Goal: Task Accomplishment & Management: Contribute content

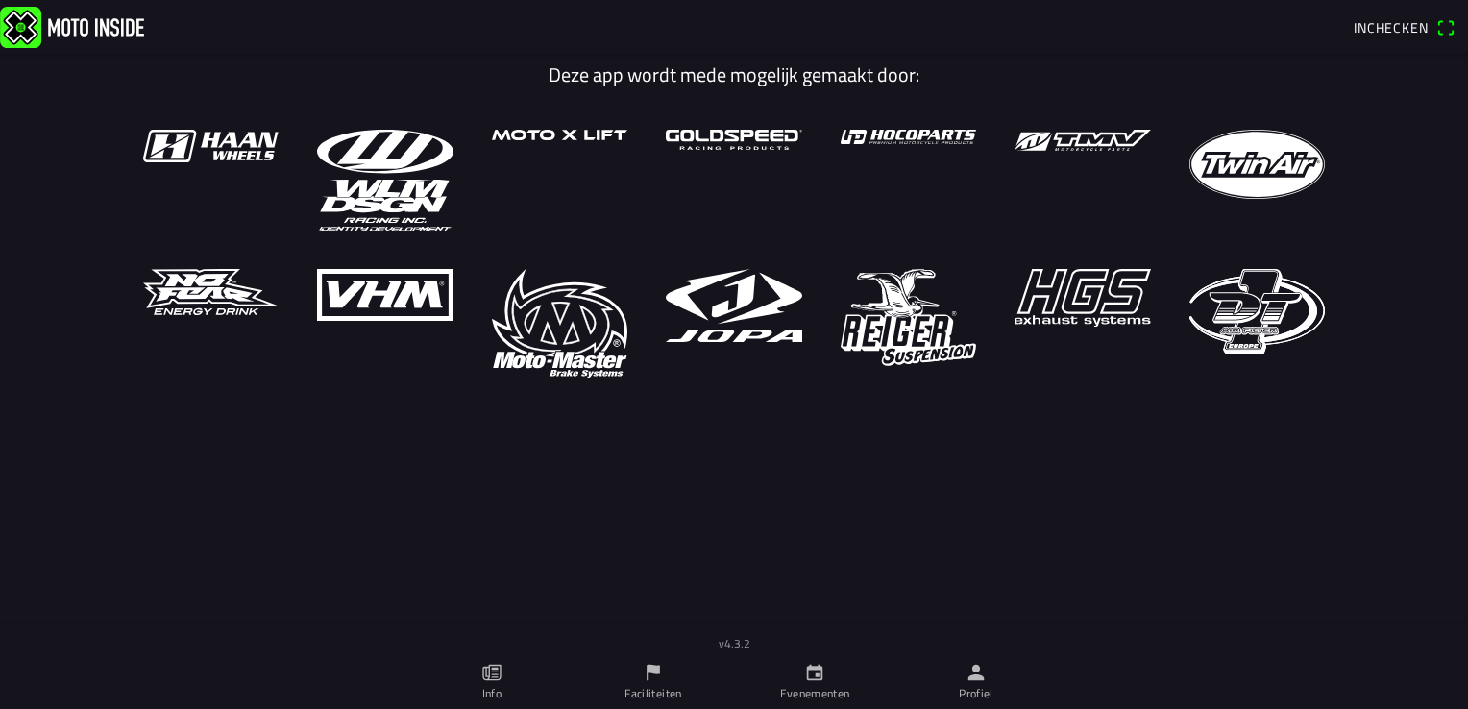
click at [798, 671] on link "Evenementen" at bounding box center [814, 682] width 161 height 54
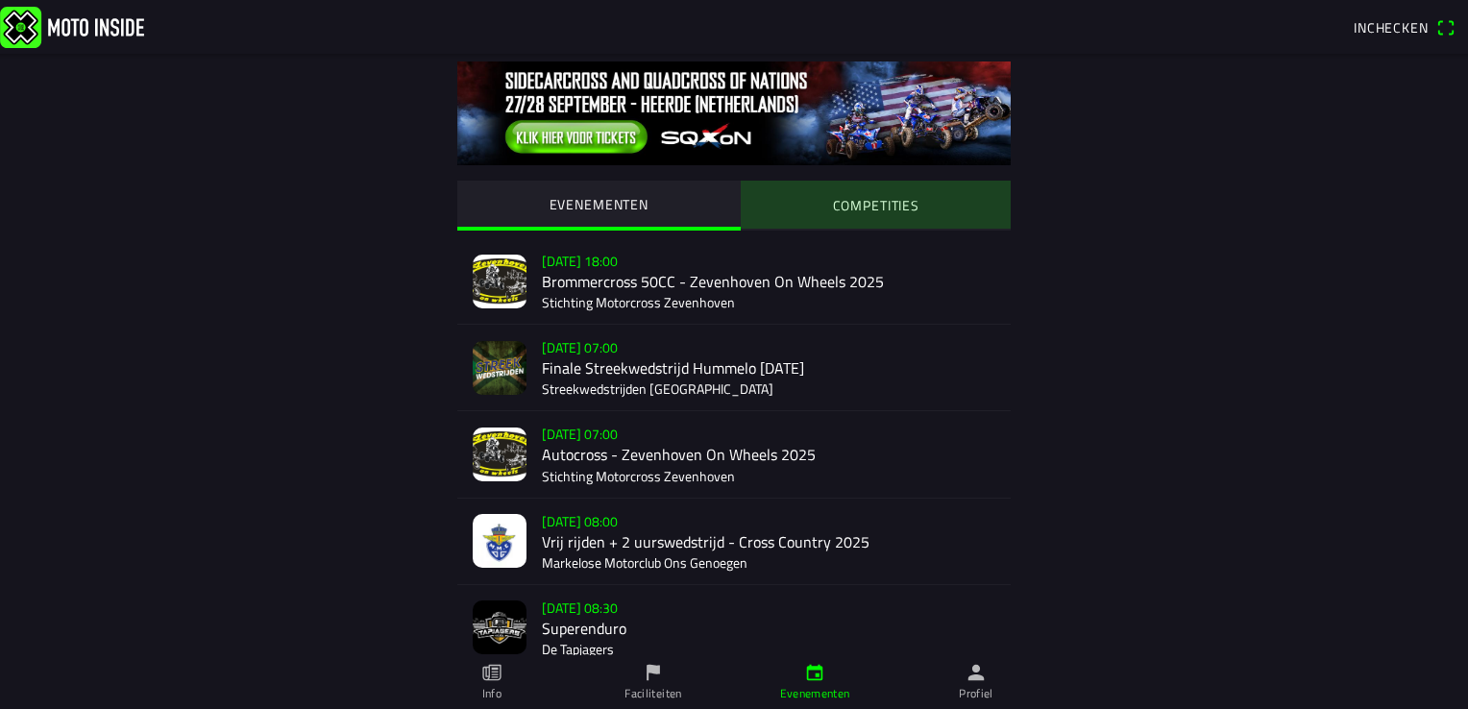
click at [0, 0] on slot "COMPETITIES" at bounding box center [0, 0] width 0 height 0
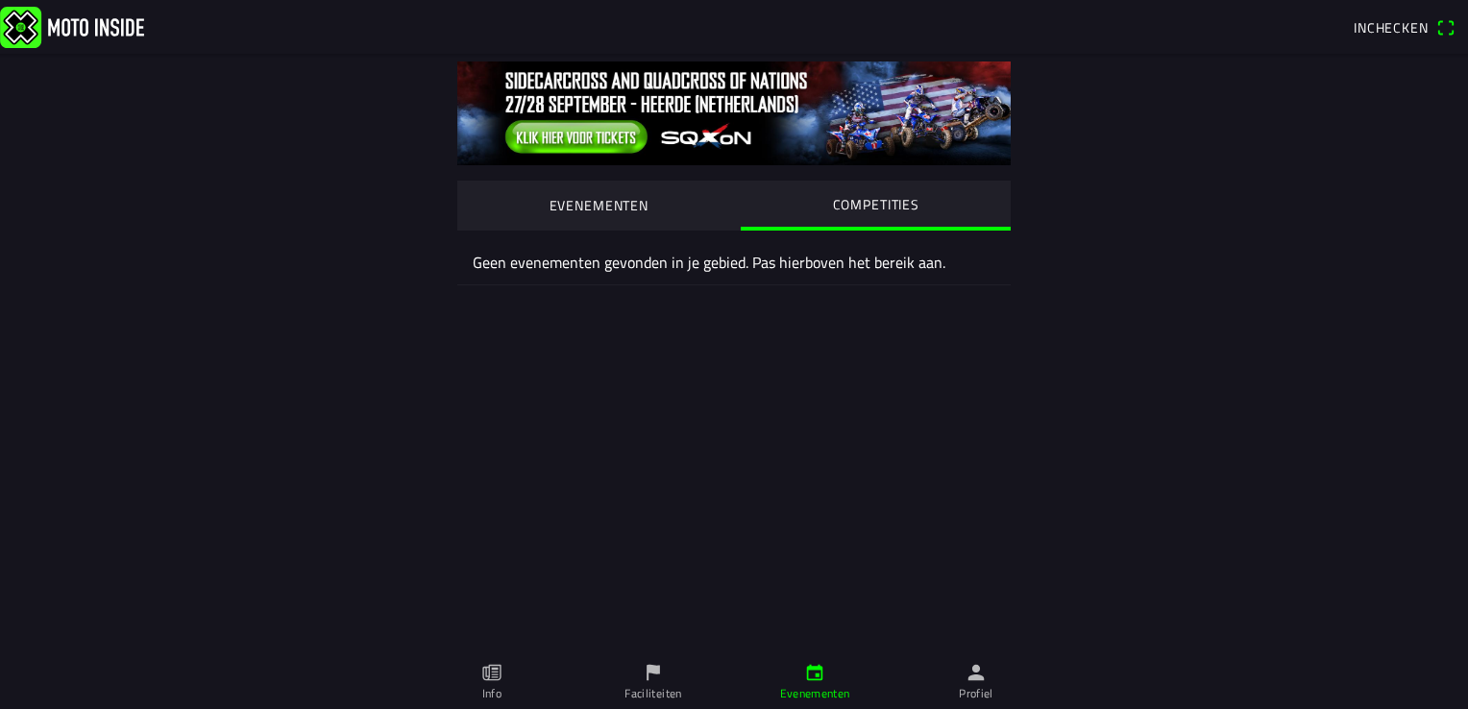
click at [923, 661] on link "Profiel" at bounding box center [975, 682] width 161 height 54
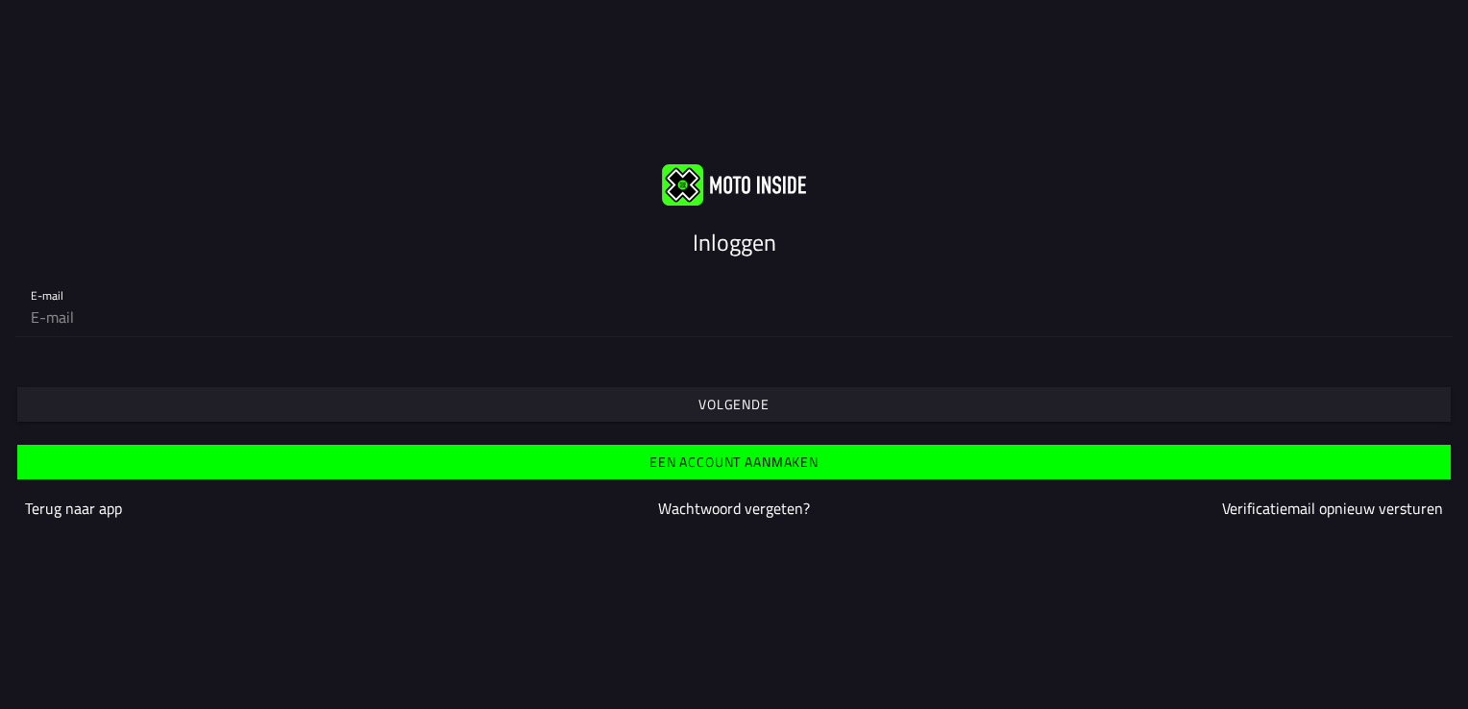
click at [750, 195] on img at bounding box center [734, 184] width 144 height 41
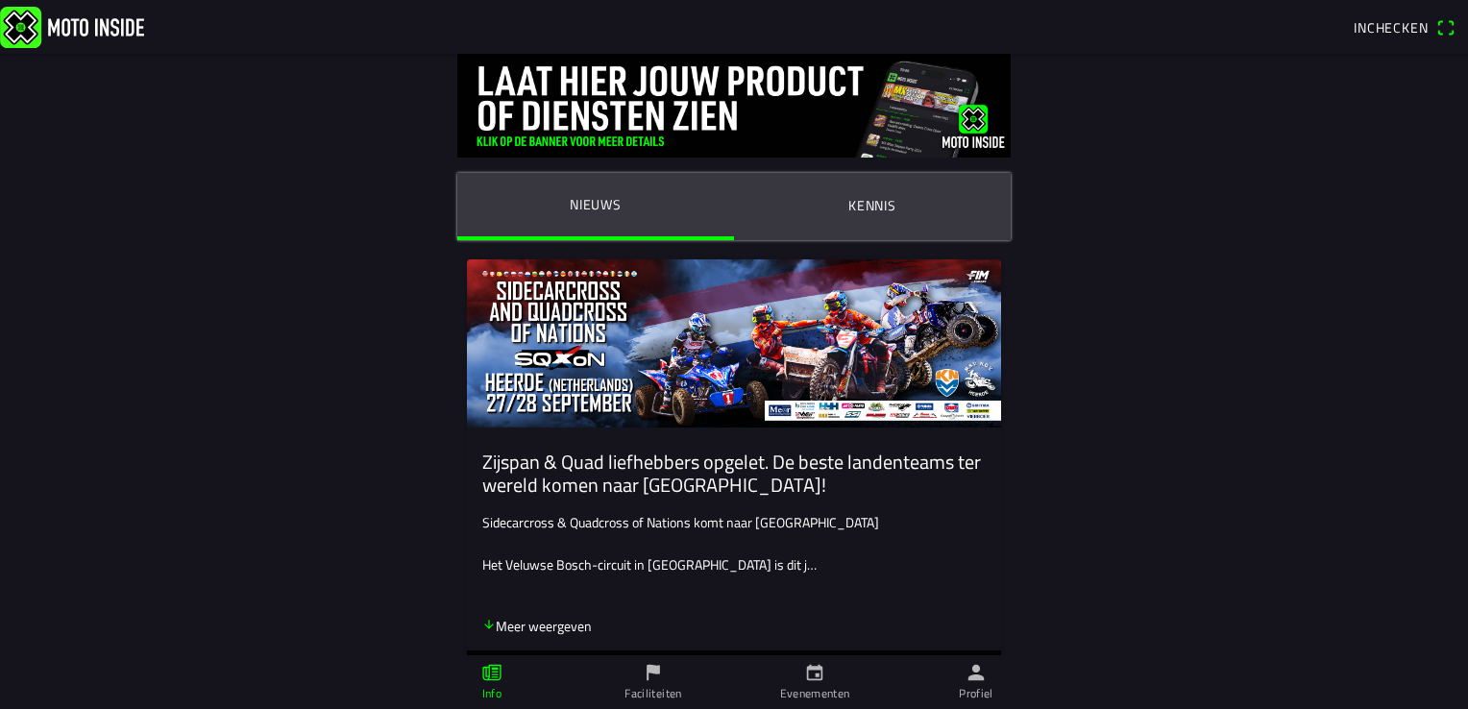
click at [629, 673] on link "Faciliteiten" at bounding box center [652, 682] width 161 height 54
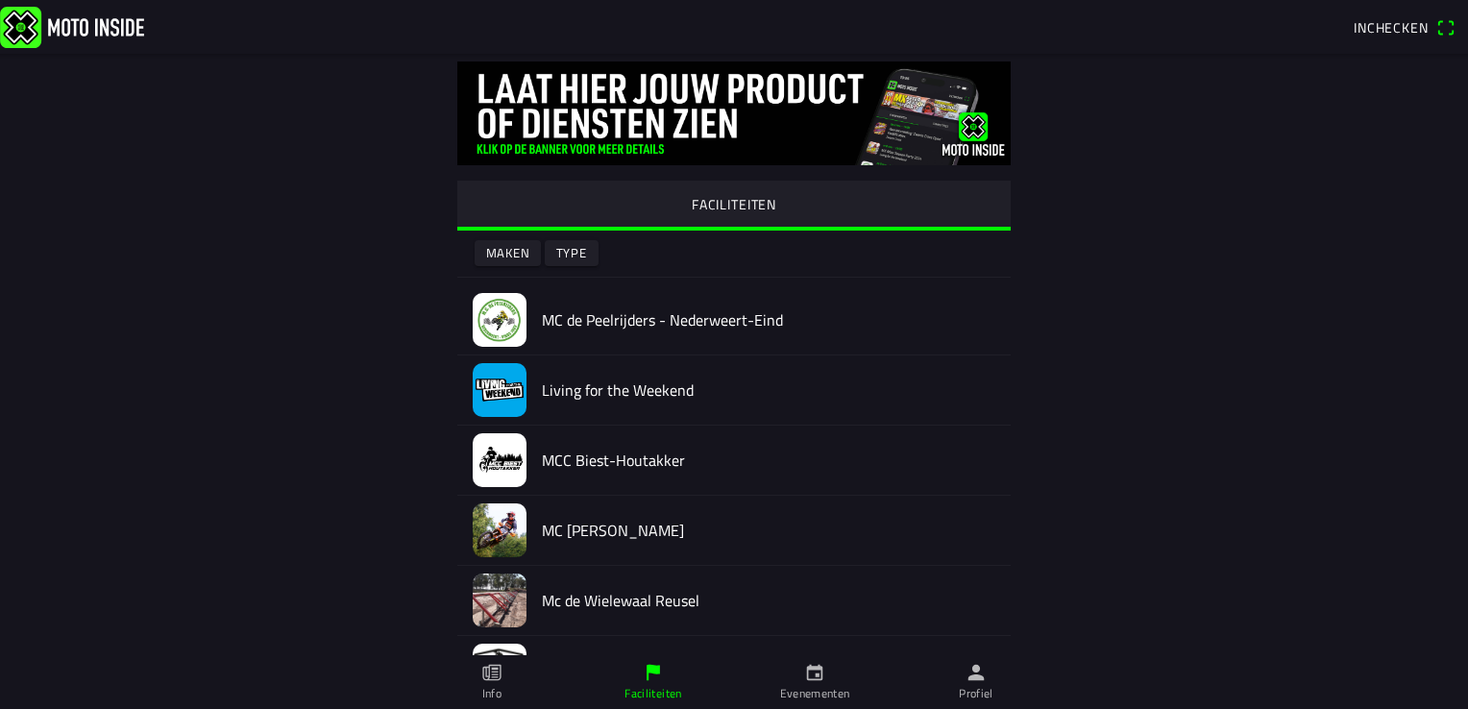
click at [241, 524] on div "FACILITEITEN Maken Type MC de Peelrijders - Nederweert-Eind Living for the Week…" at bounding box center [733, 568] width 1229 height 1029
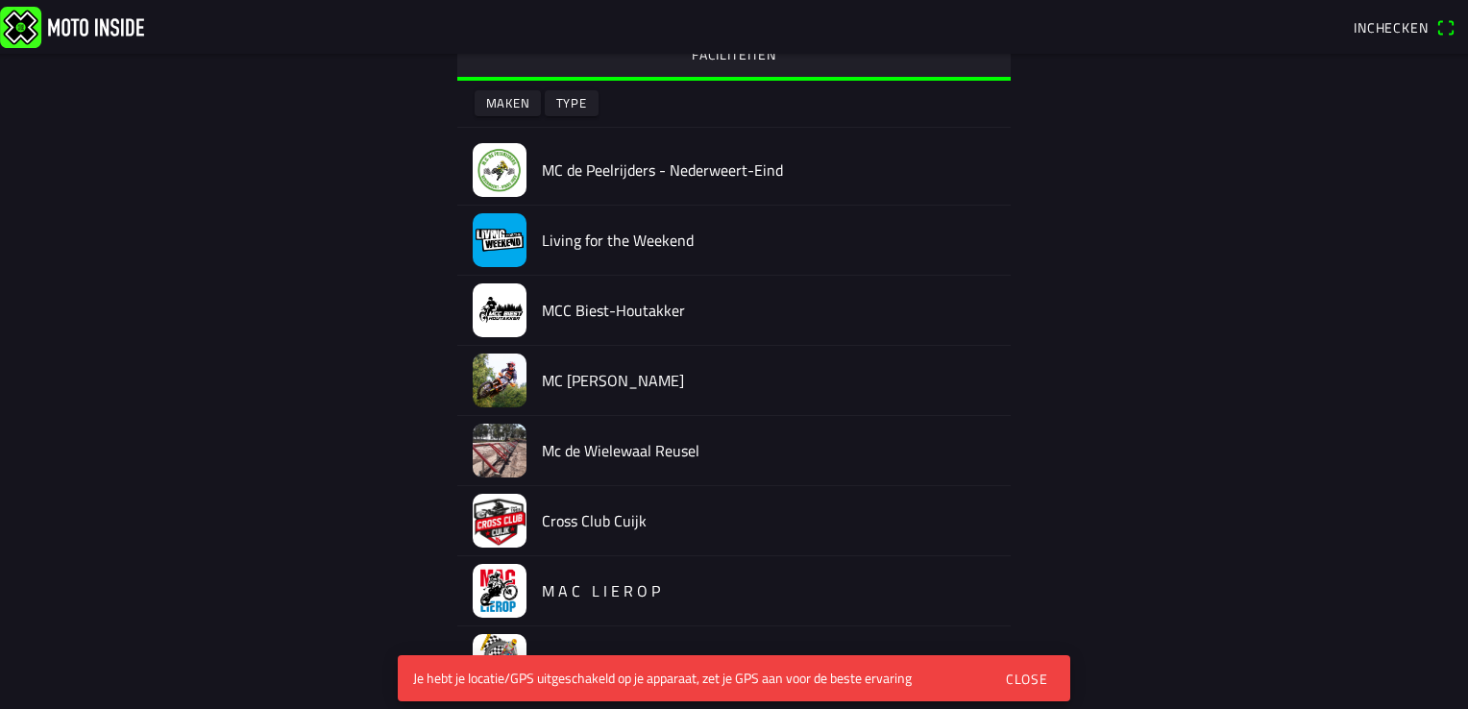
scroll to position [149, 0]
click at [1044, 674] on div "Close" at bounding box center [1027, 679] width 42 height 20
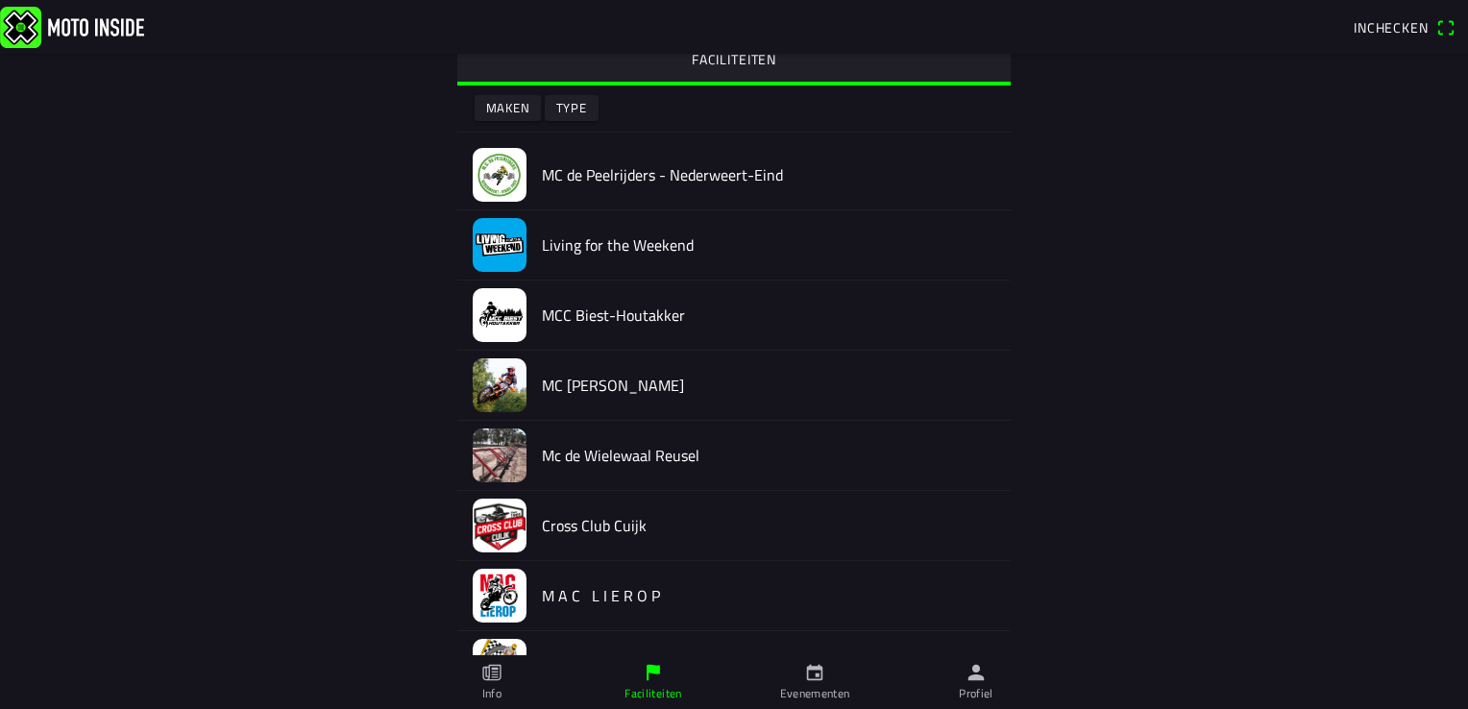
scroll to position [0, 0]
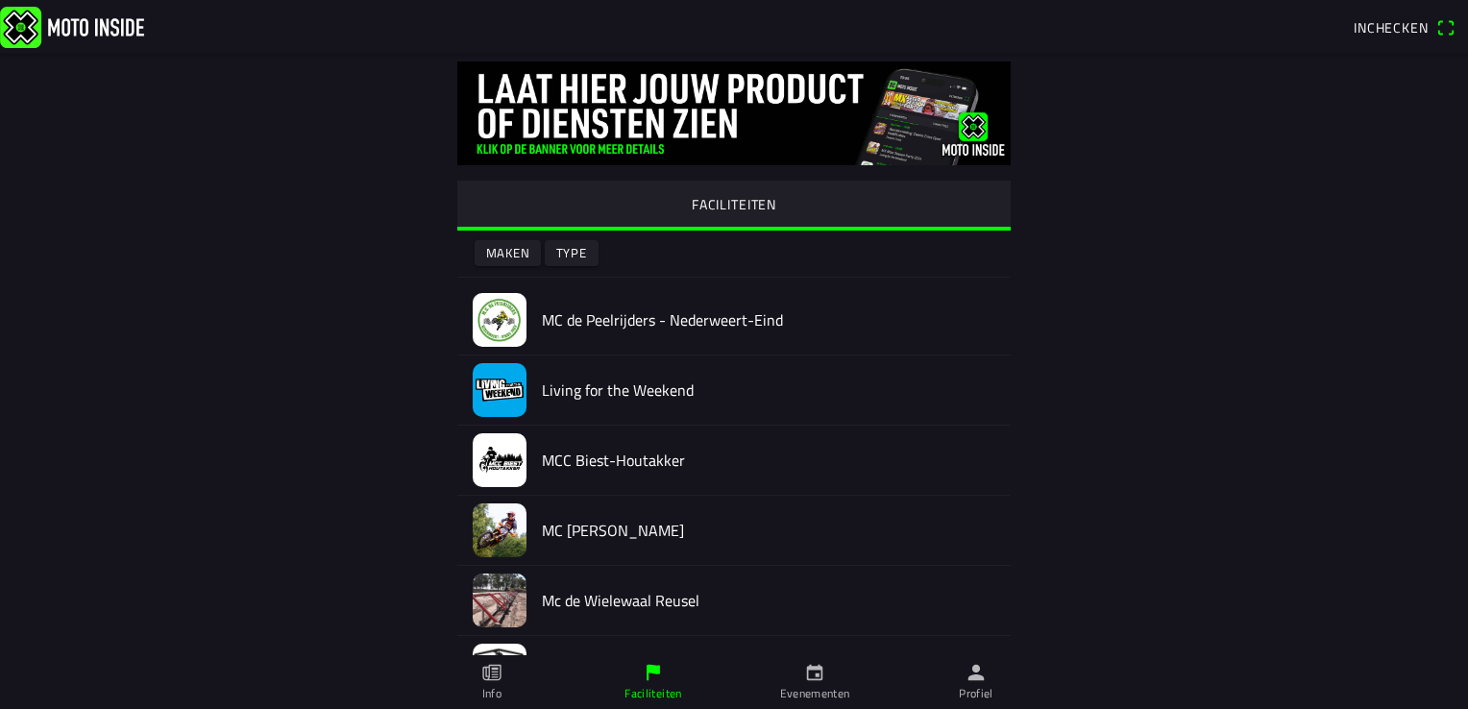
click at [569, 262] on span "Type" at bounding box center [571, 253] width 31 height 26
click at [506, 255] on ion-backdrop at bounding box center [734, 354] width 1468 height 709
click at [0, 0] on slot "Maken" at bounding box center [0, 0] width 0 height 0
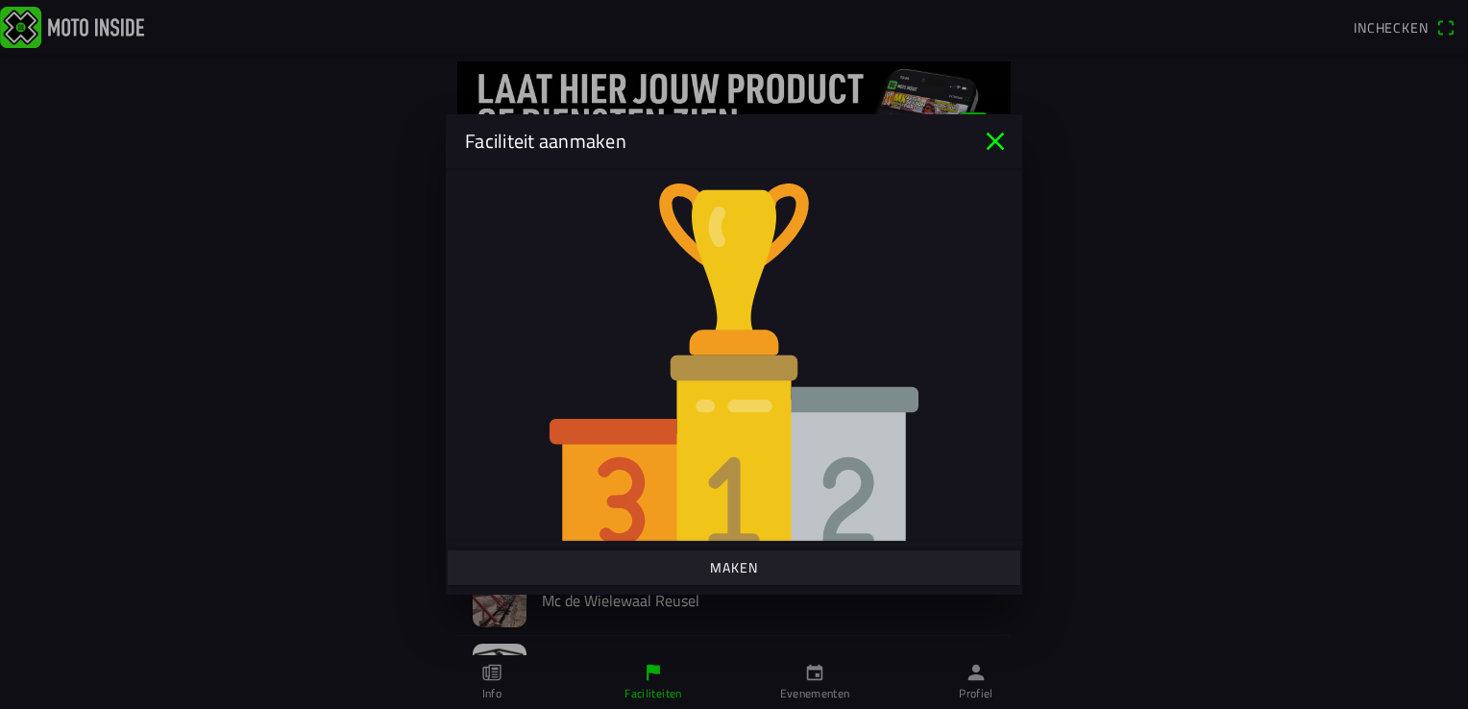
scroll to position [95, 0]
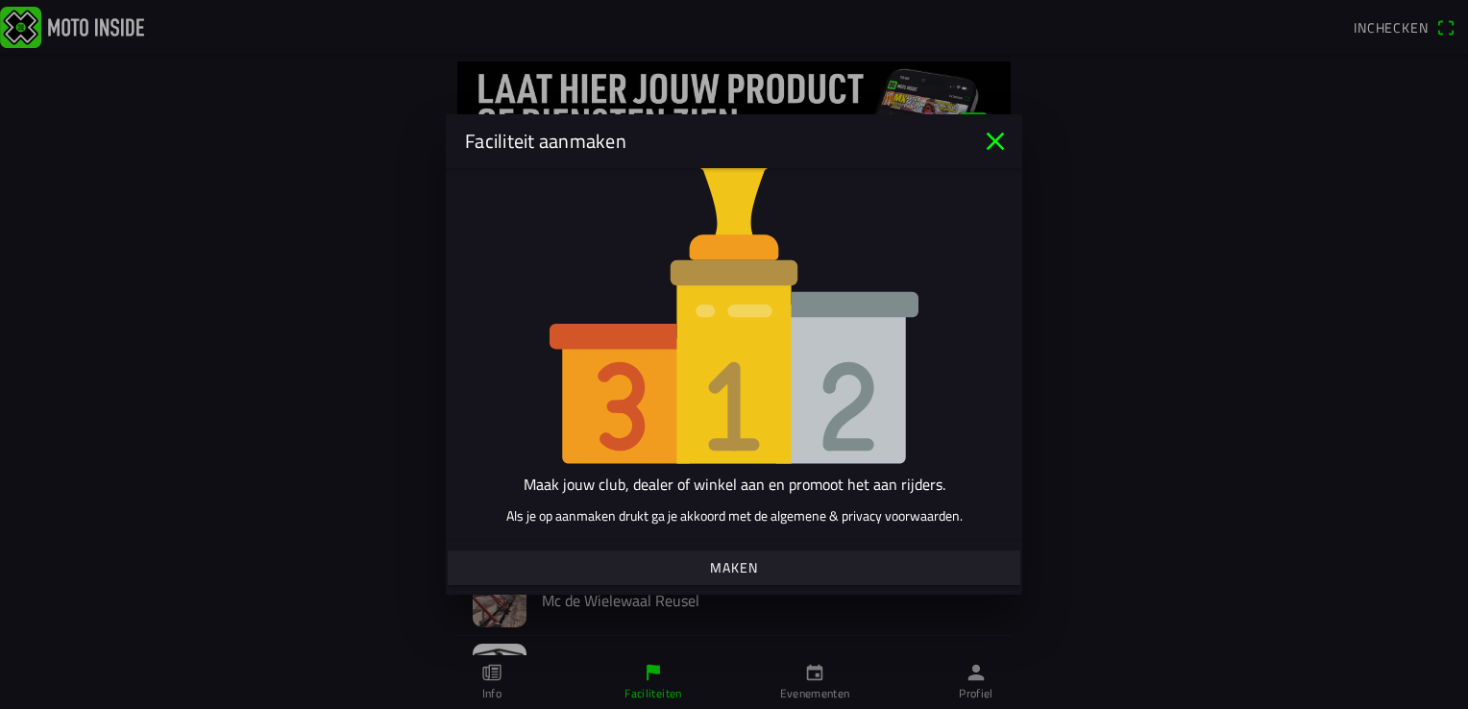
click at [1017, 167] on div "Faciliteit aanmaken" at bounding box center [734, 141] width 576 height 54
click at [1007, 157] on div "Faciliteit aanmaken" at bounding box center [734, 141] width 576 height 54
click at [984, 140] on icon "close" at bounding box center [995, 141] width 31 height 31
